Goal: Information Seeking & Learning: Check status

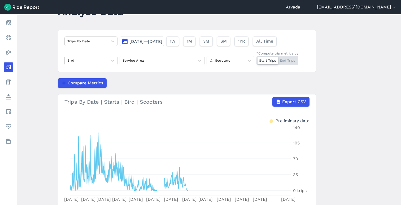
scroll to position [26, 0]
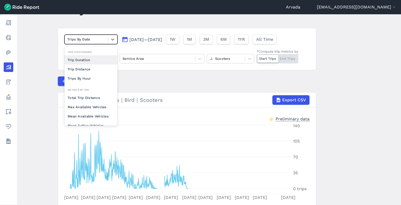
click at [107, 40] on div "Trips By Date" at bounding box center [86, 39] width 43 height 8
click at [113, 40] on icon at bounding box center [112, 39] width 5 height 5
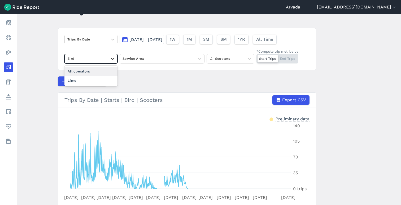
click at [111, 56] on icon at bounding box center [112, 58] width 5 height 5
click at [104, 70] on div "All operators" at bounding box center [90, 71] width 53 height 9
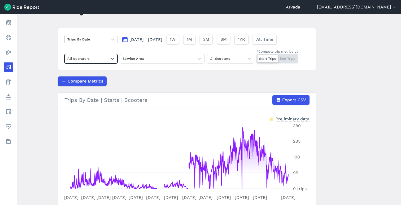
click at [164, 42] on button "[DATE]—[DATE]" at bounding box center [142, 40] width 45 height 10
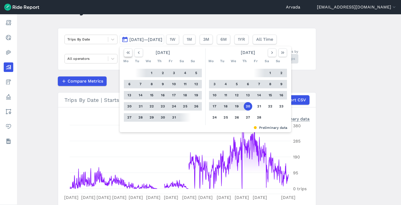
click at [126, 52] on use "button" at bounding box center [127, 52] width 3 height 3
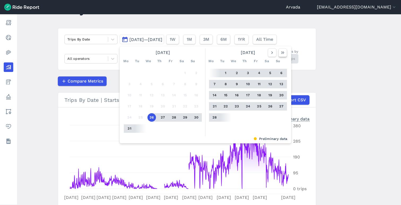
click at [281, 54] on icon "button" at bounding box center [282, 52] width 5 height 5
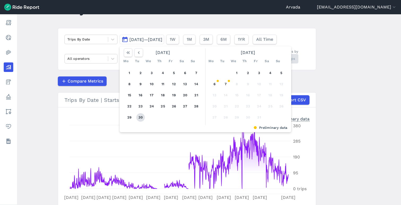
click at [140, 117] on button "30" at bounding box center [140, 117] width 8 height 8
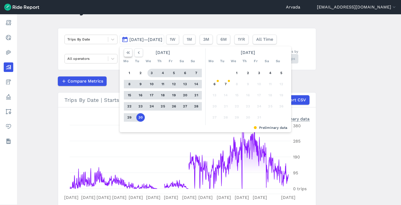
click at [127, 54] on use "button" at bounding box center [127, 52] width 3 height 3
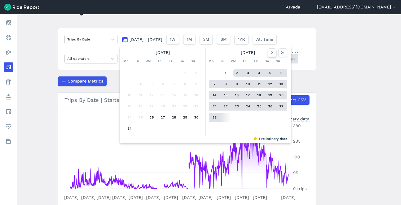
click at [272, 52] on use "button" at bounding box center [272, 52] width 2 height 3
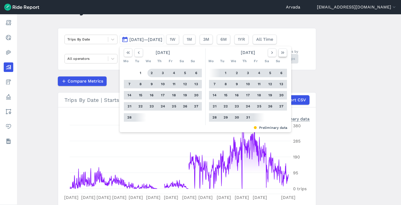
click at [283, 54] on icon "button" at bounding box center [282, 52] width 5 height 5
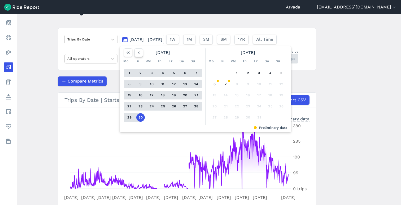
click at [138, 54] on icon "button" at bounding box center [138, 52] width 5 height 5
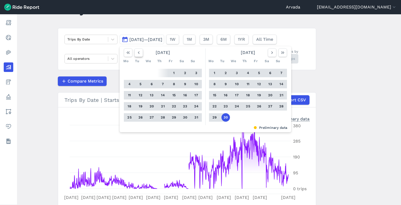
click at [138, 54] on icon "button" at bounding box center [138, 52] width 5 height 5
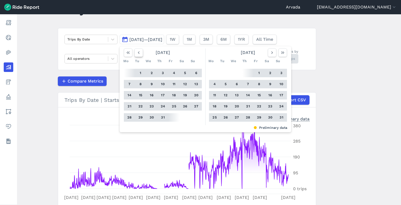
click at [138, 54] on icon "button" at bounding box center [138, 52] width 5 height 5
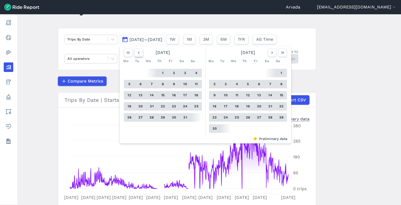
click at [138, 54] on icon "button" at bounding box center [138, 52] width 5 height 5
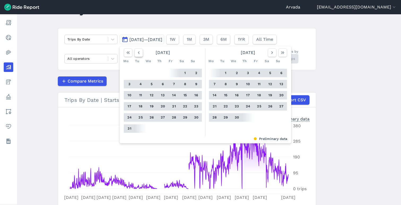
click at [138, 54] on icon "button" at bounding box center [138, 52] width 5 height 5
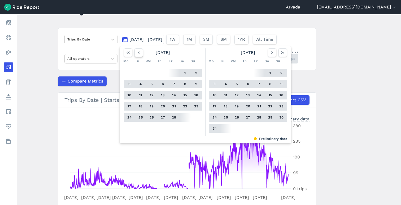
click at [138, 54] on icon "button" at bounding box center [138, 52] width 5 height 5
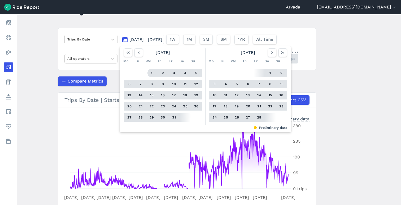
click at [151, 75] on button "1" at bounding box center [151, 73] width 8 height 8
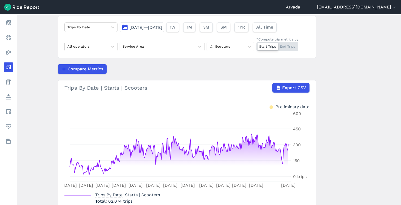
scroll to position [42, 0]
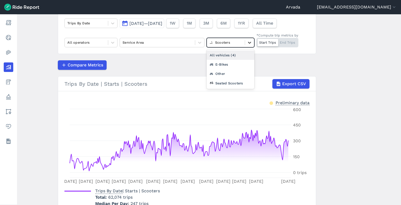
click at [247, 42] on icon at bounding box center [249, 42] width 5 height 5
click at [232, 57] on div "All vehicles (4)" at bounding box center [230, 55] width 48 height 9
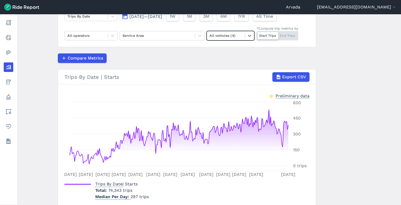
scroll to position [60, 0]
